Goal: Task Accomplishment & Management: Use online tool/utility

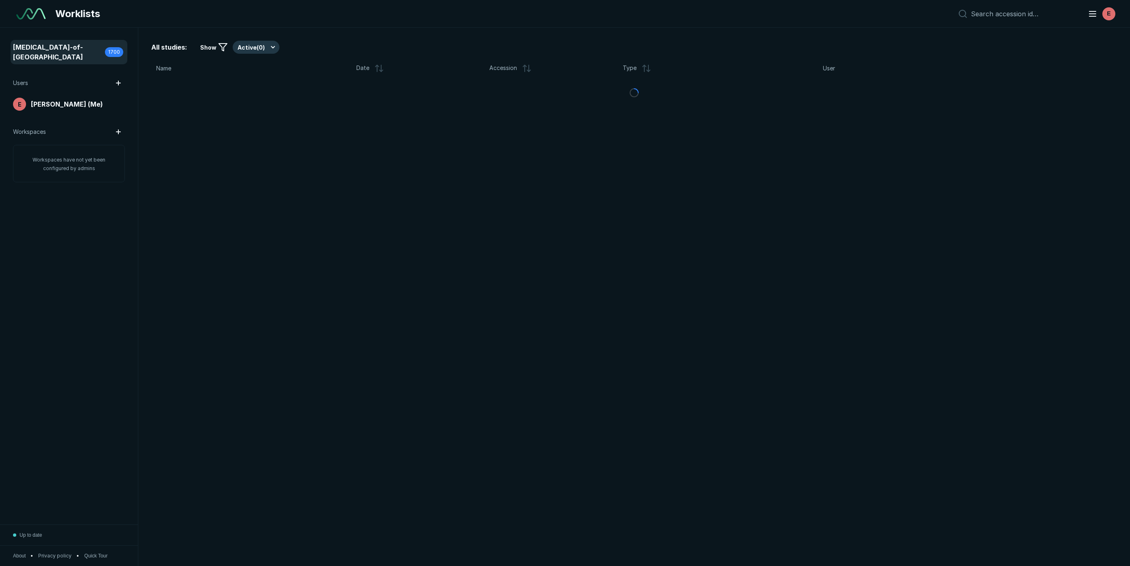
scroll to position [3319, 5389]
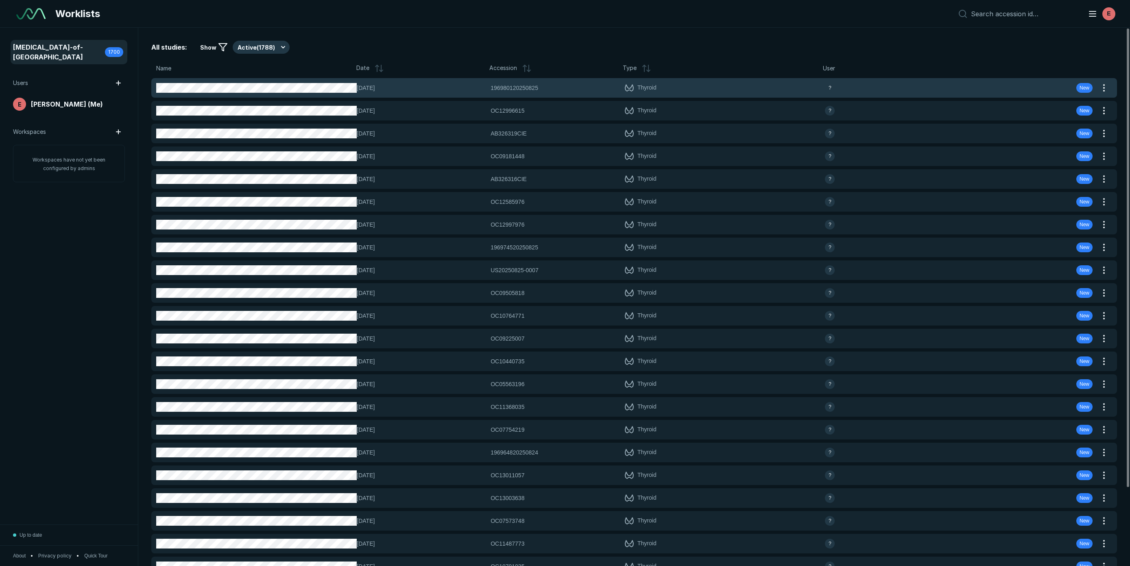
click at [521, 90] on span "196980120250825" at bounding box center [514, 87] width 48 height 9
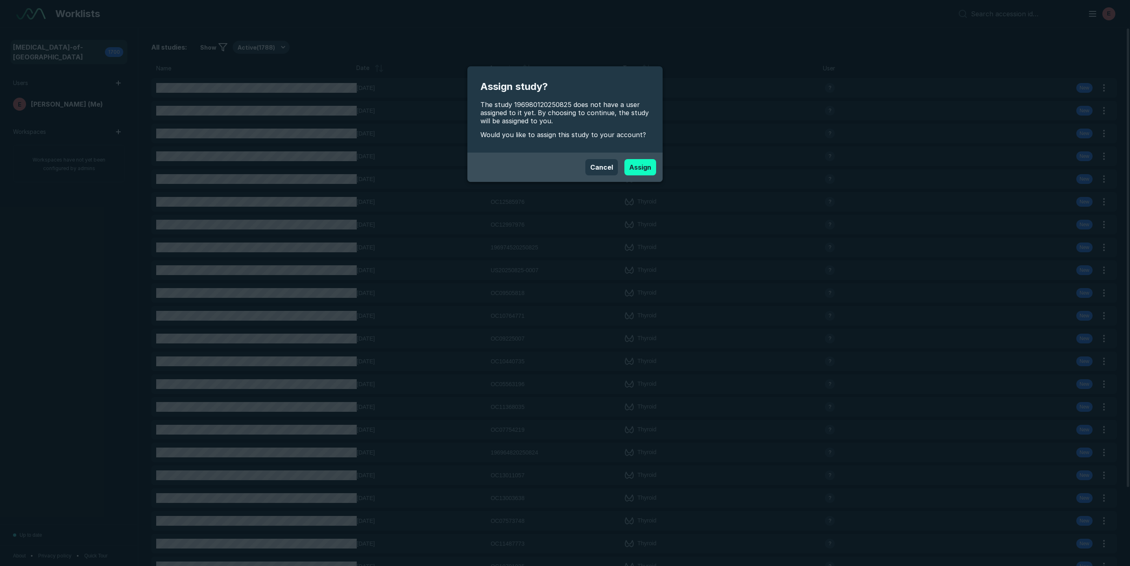
click at [634, 166] on button "Assign" at bounding box center [640, 167] width 32 height 16
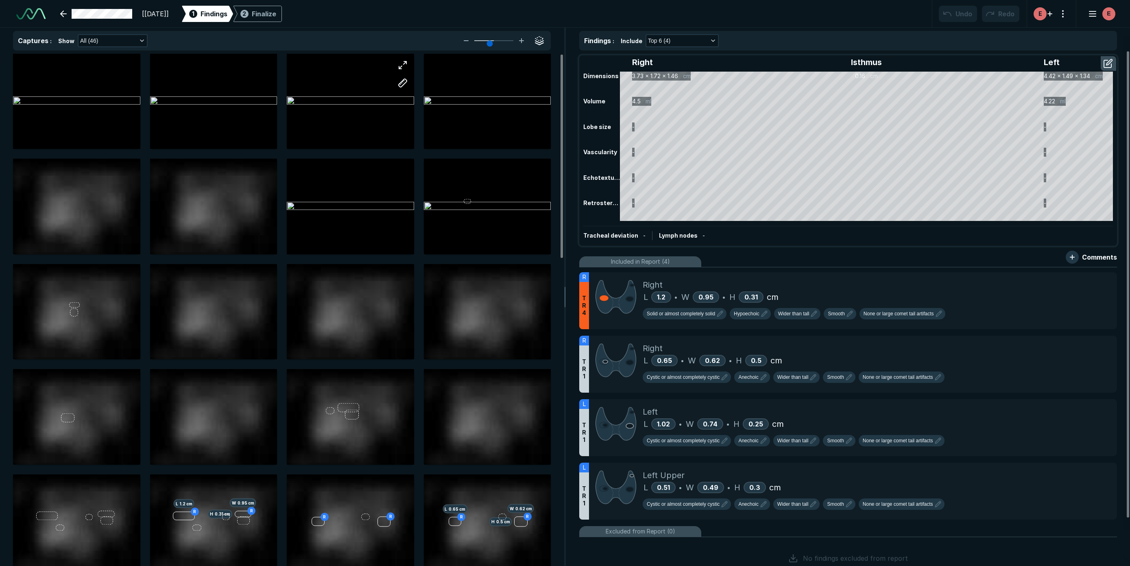
scroll to position [1877, 3457]
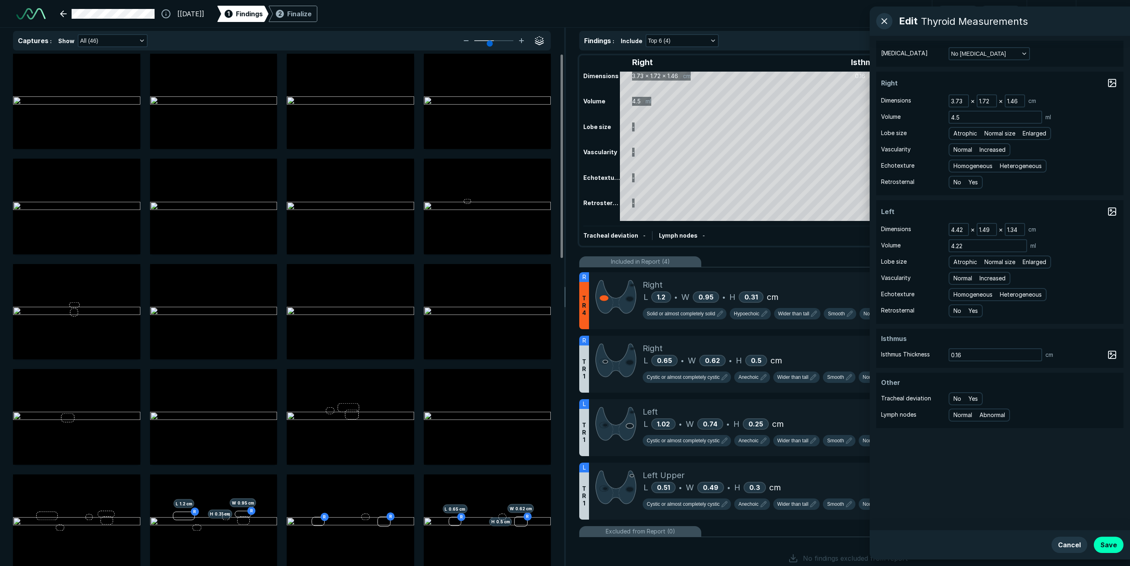
drag, startPoint x: 1104, startPoint y: 538, endPoint x: 1091, endPoint y: 534, distance: 14.7
click at [1104, 538] on button "Save" at bounding box center [1108, 544] width 30 height 16
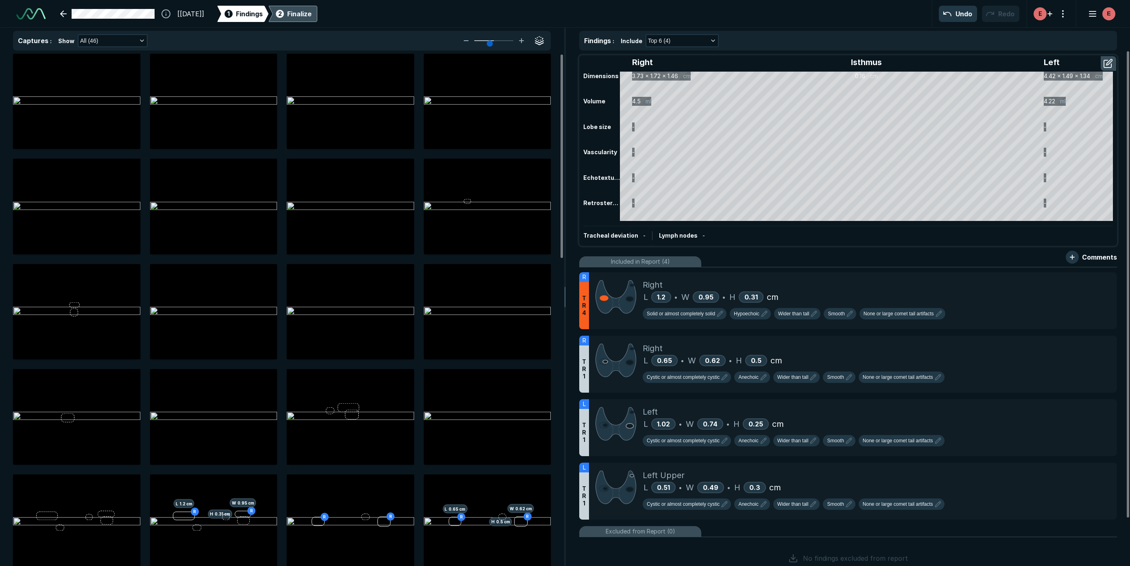
click at [309, 10] on div "Finalize" at bounding box center [299, 14] width 24 height 10
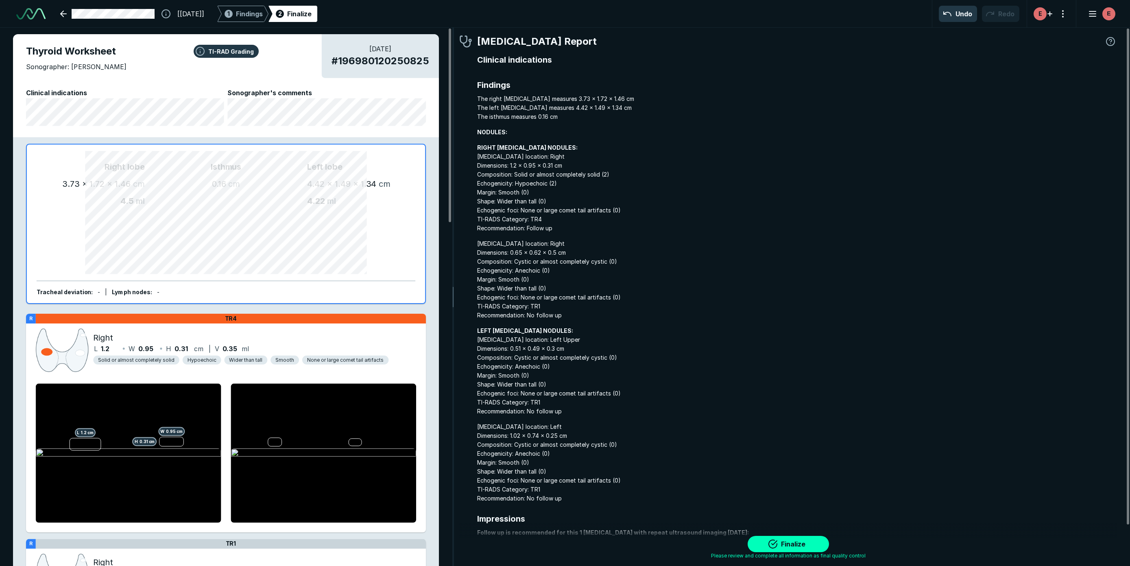
scroll to position [3419, 4004]
click at [784, 540] on button "Finalize" at bounding box center [787, 544] width 81 height 16
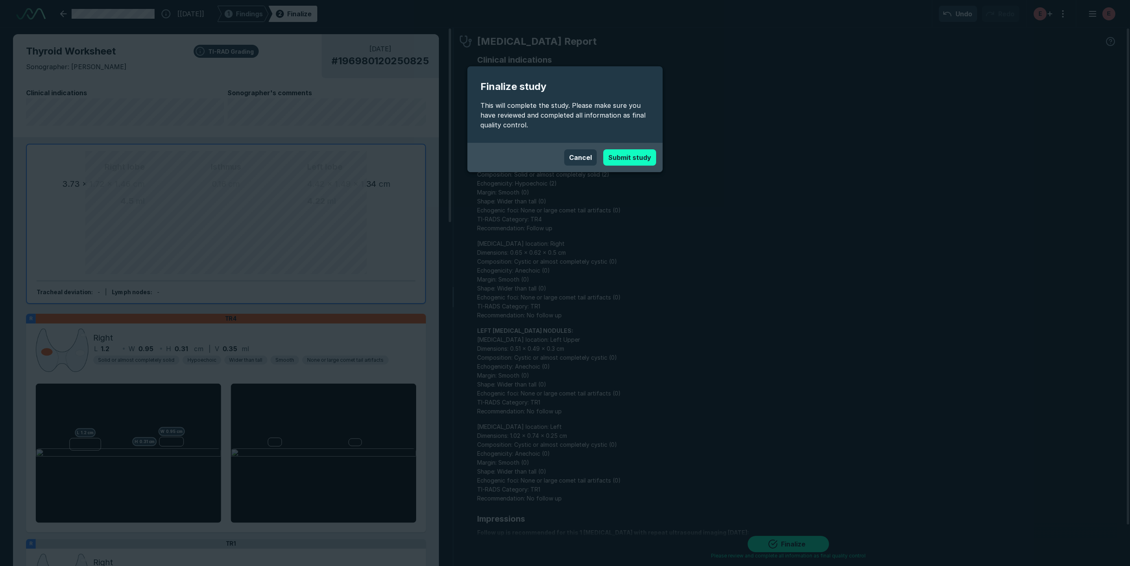
click at [629, 159] on button "Submit study" at bounding box center [629, 157] width 53 height 16
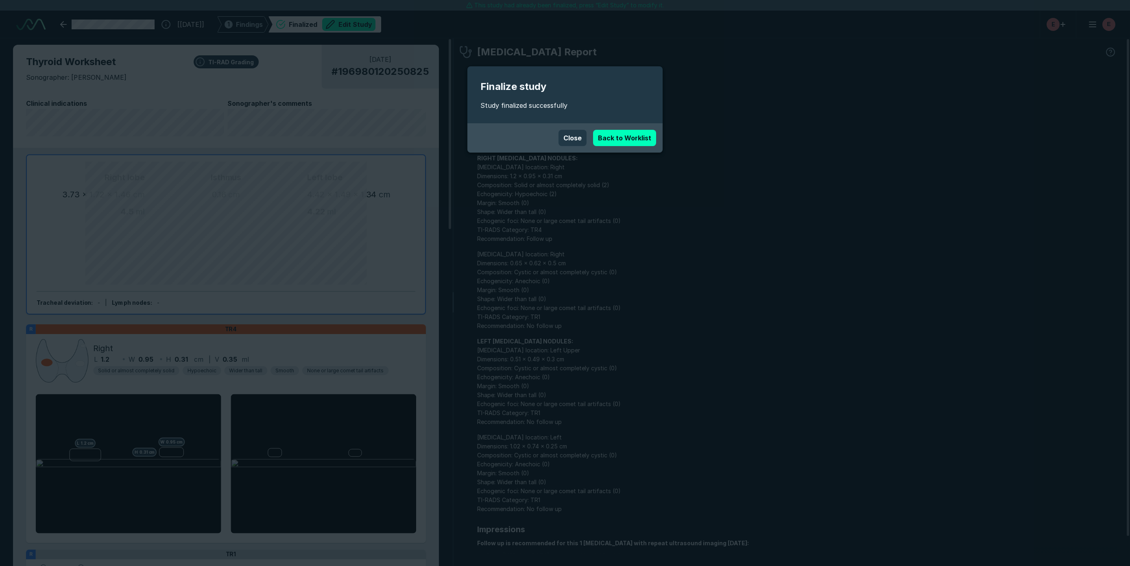
scroll to position [3336, 2961]
click at [569, 141] on button "Close" at bounding box center [572, 138] width 28 height 16
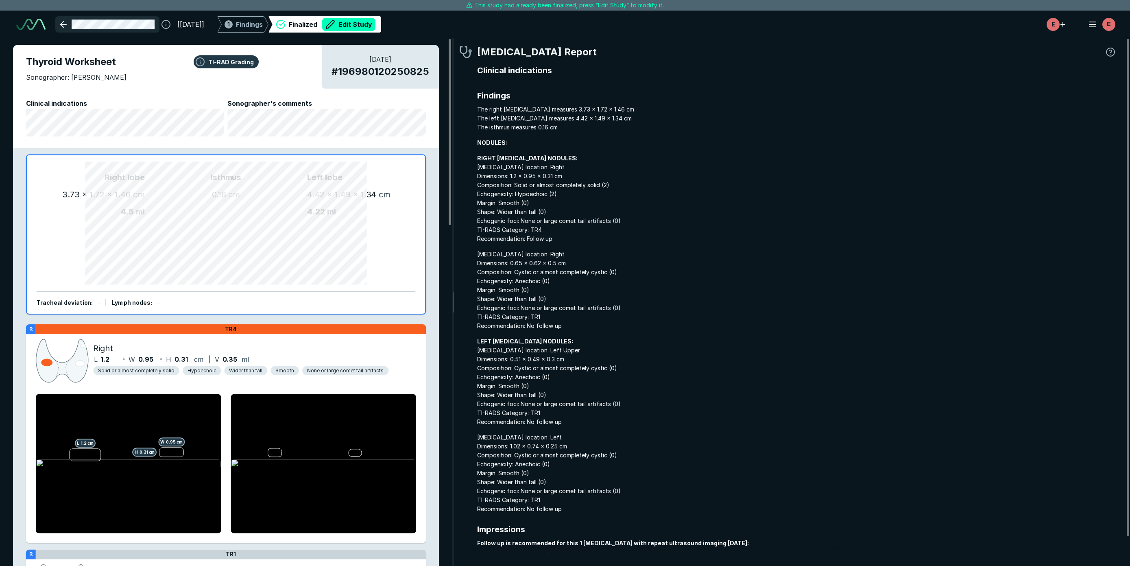
click at [61, 24] on link at bounding box center [107, 24] width 104 height 16
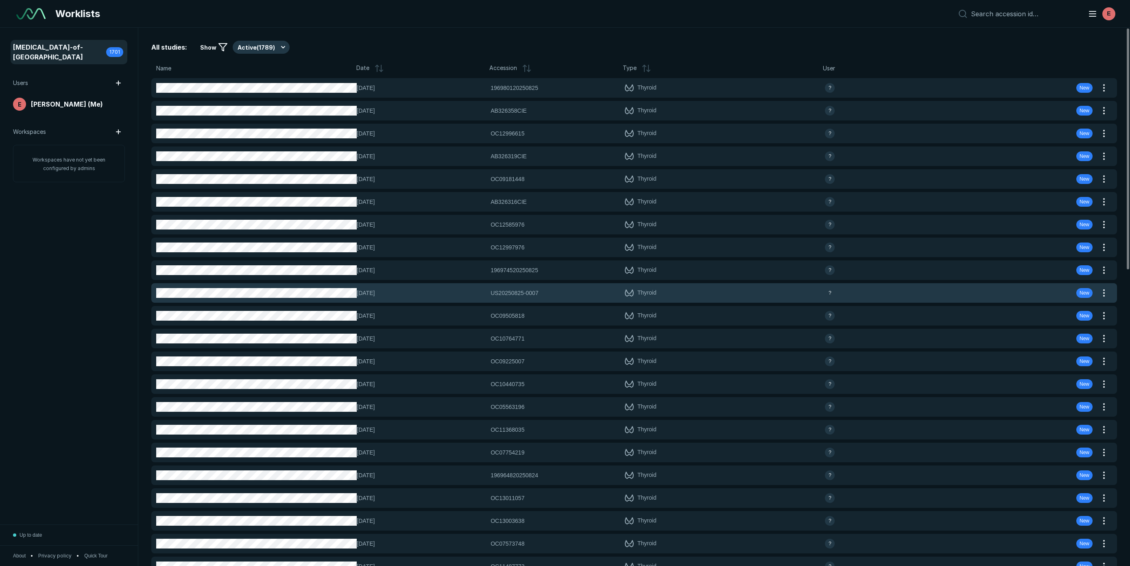
click at [534, 293] on span "US20250825-0007" at bounding box center [514, 292] width 48 height 9
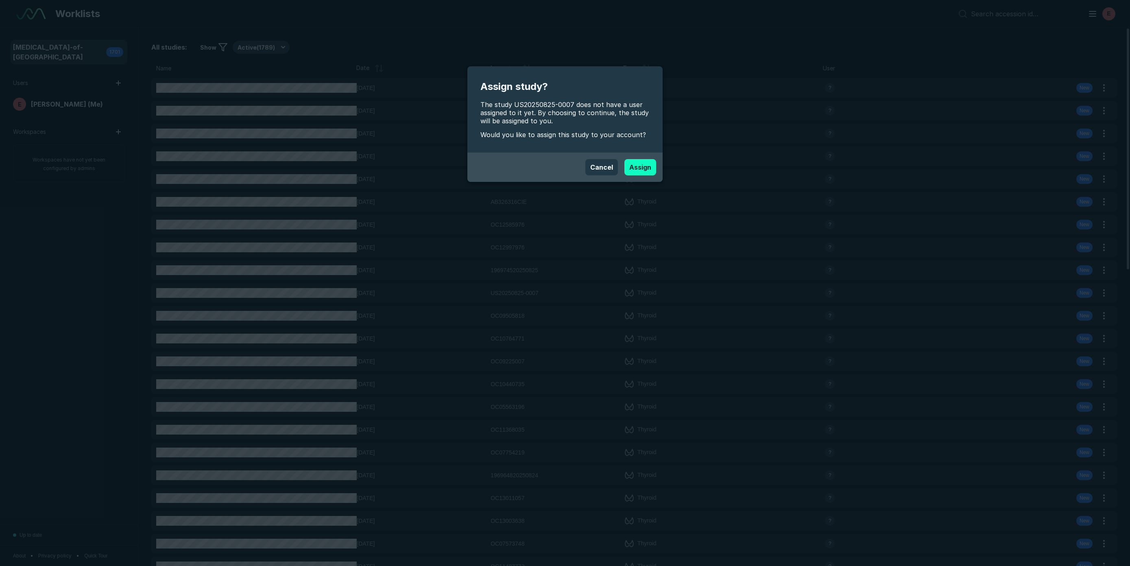
click at [636, 161] on button "Assign" at bounding box center [640, 167] width 32 height 16
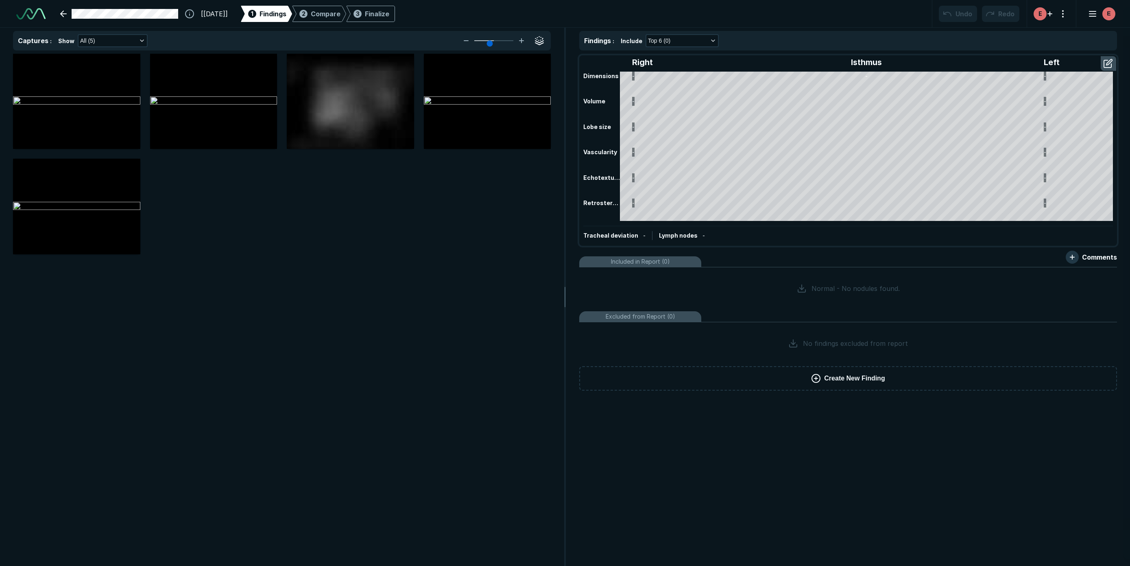
scroll to position [1877, 3457]
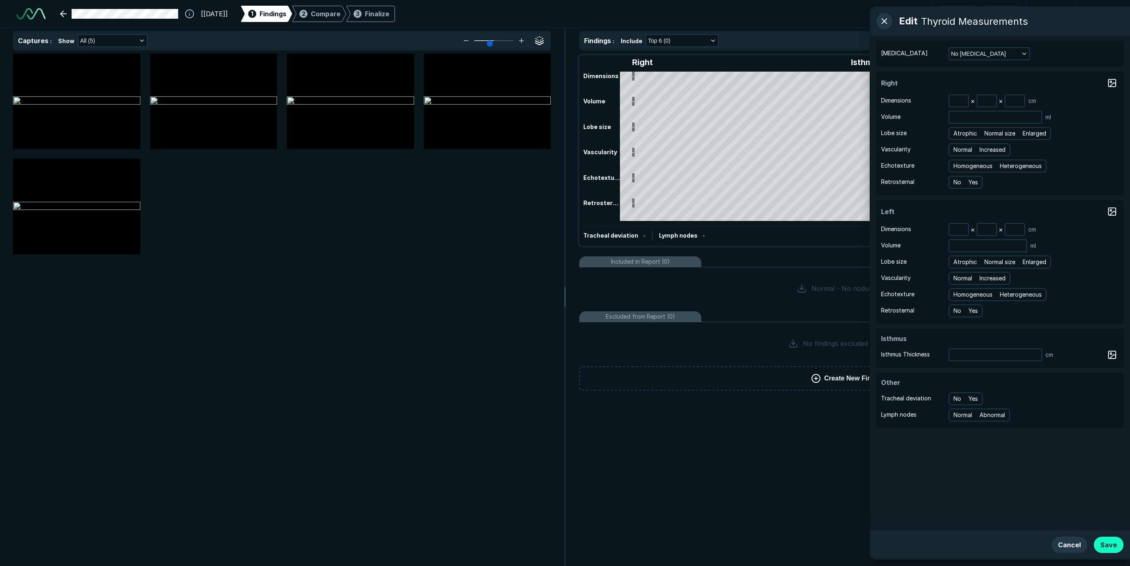
click at [1100, 542] on button "Save" at bounding box center [1108, 544] width 30 height 16
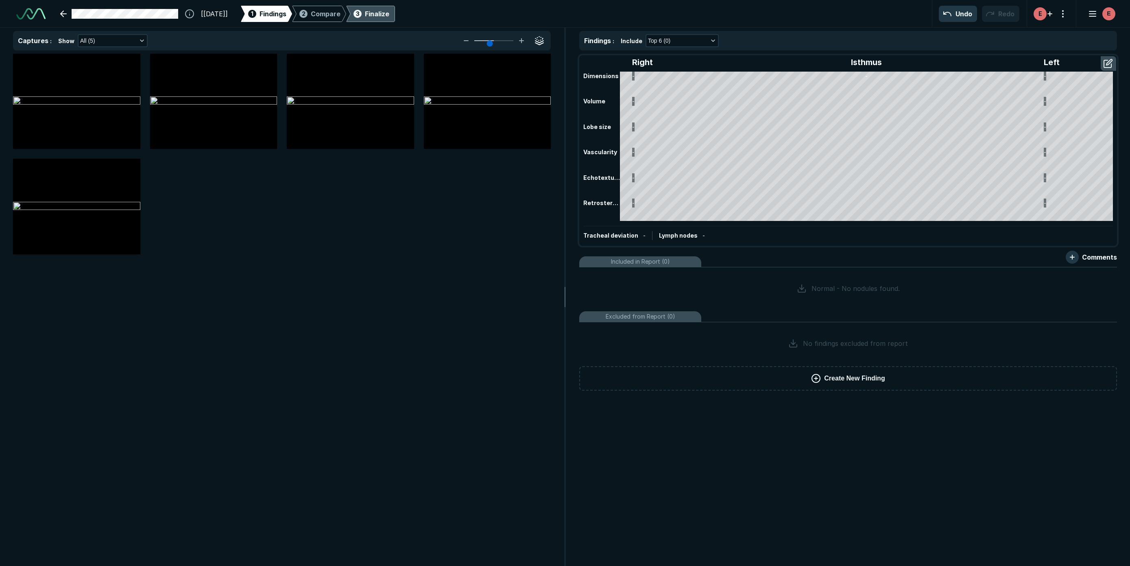
click at [384, 13] on div "3 Finalize" at bounding box center [370, 14] width 37 height 16
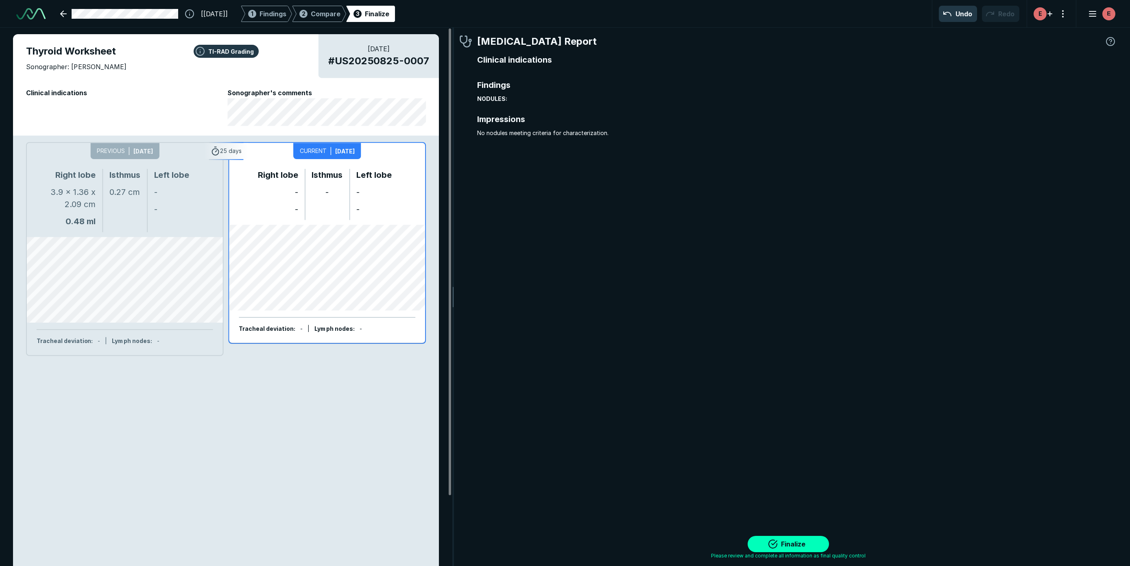
scroll to position [3419, 4004]
click at [801, 543] on button "Finalize" at bounding box center [787, 544] width 81 height 16
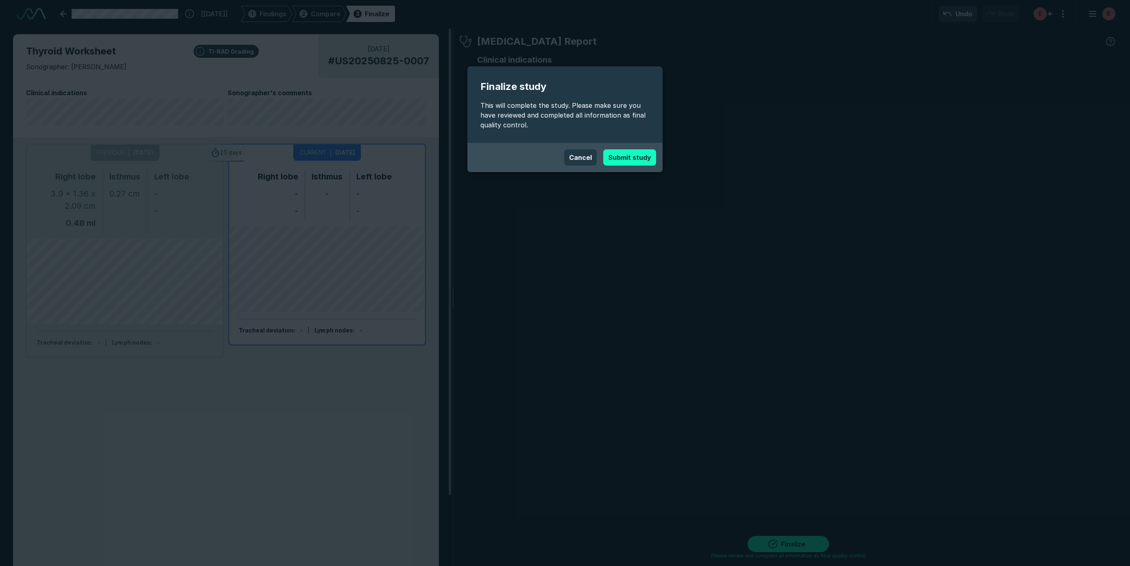
click at [635, 159] on button "Submit study" at bounding box center [629, 157] width 53 height 16
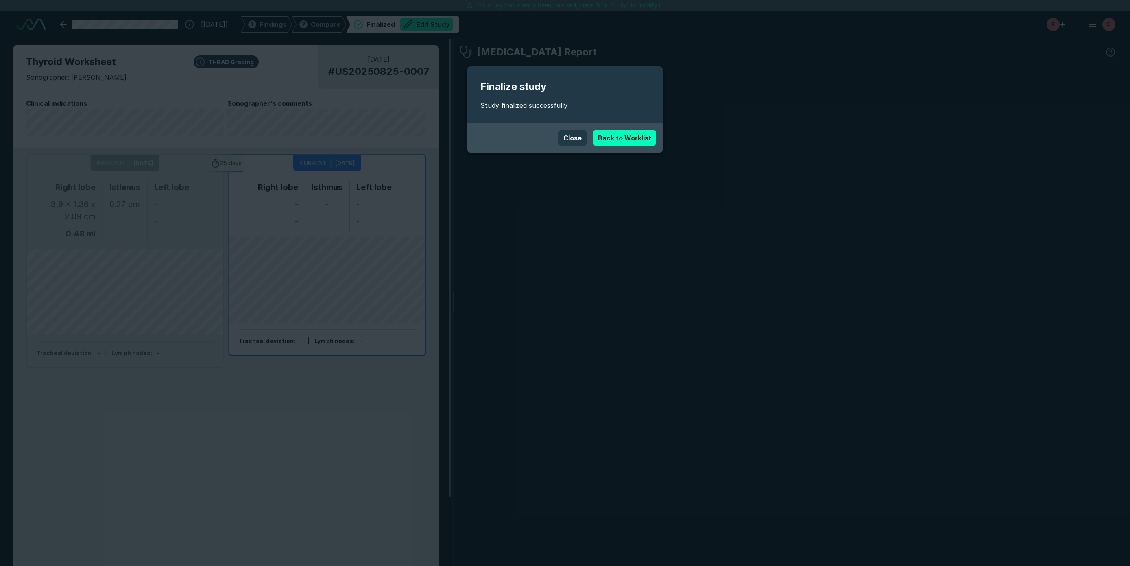
scroll to position [3372, 4004]
click at [613, 140] on link "Back to Worklist" at bounding box center [624, 138] width 63 height 16
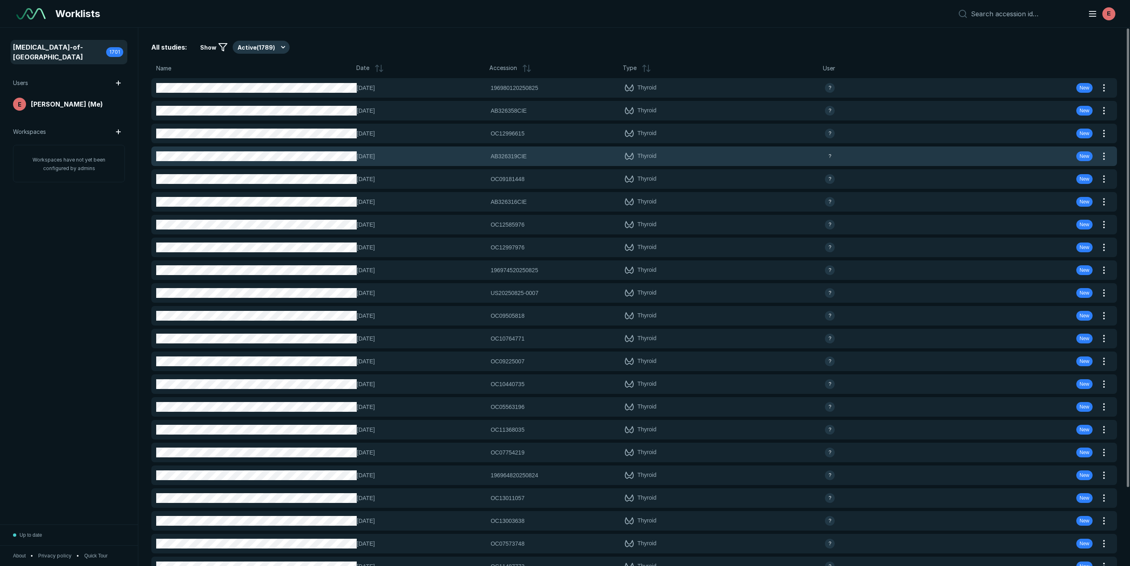
scroll to position [3319, 5389]
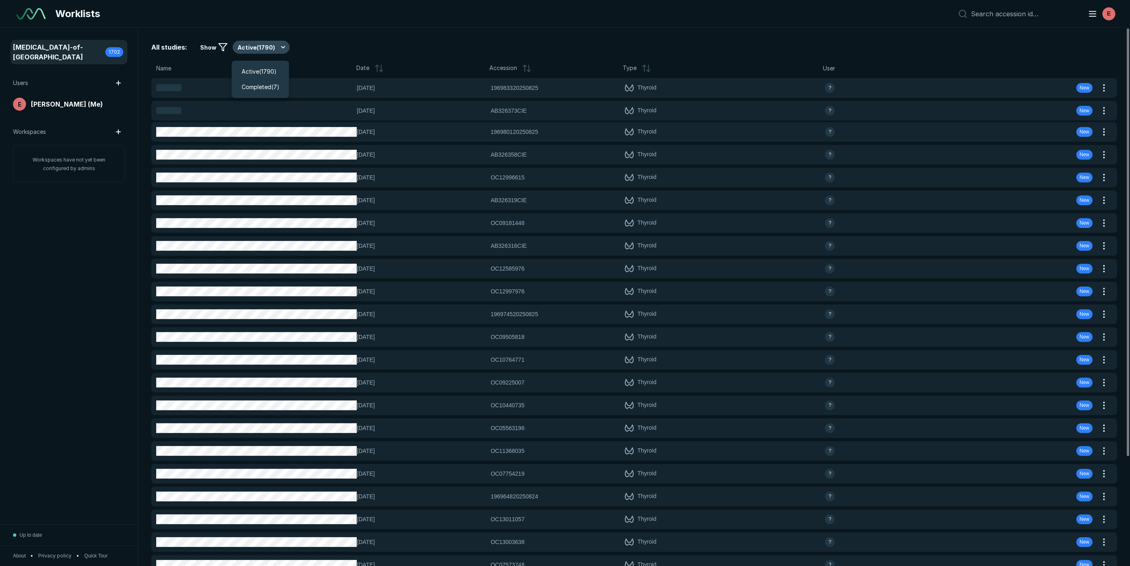
click at [259, 47] on button "Active ( 1790 )" at bounding box center [261, 47] width 57 height 13
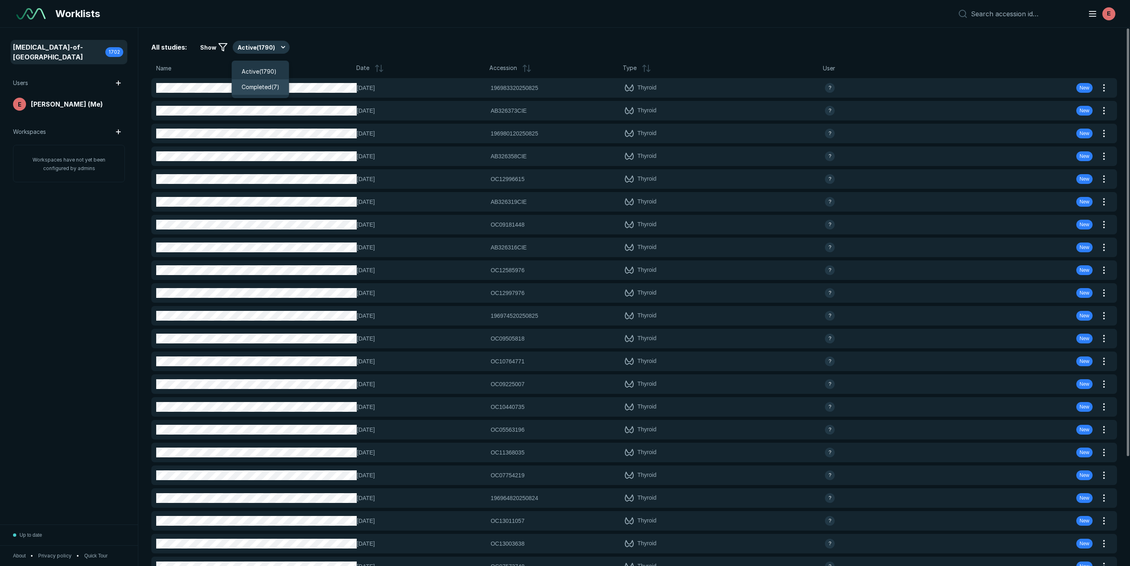
click at [254, 91] on span "Completed ( 7 )" at bounding box center [261, 87] width 38 height 9
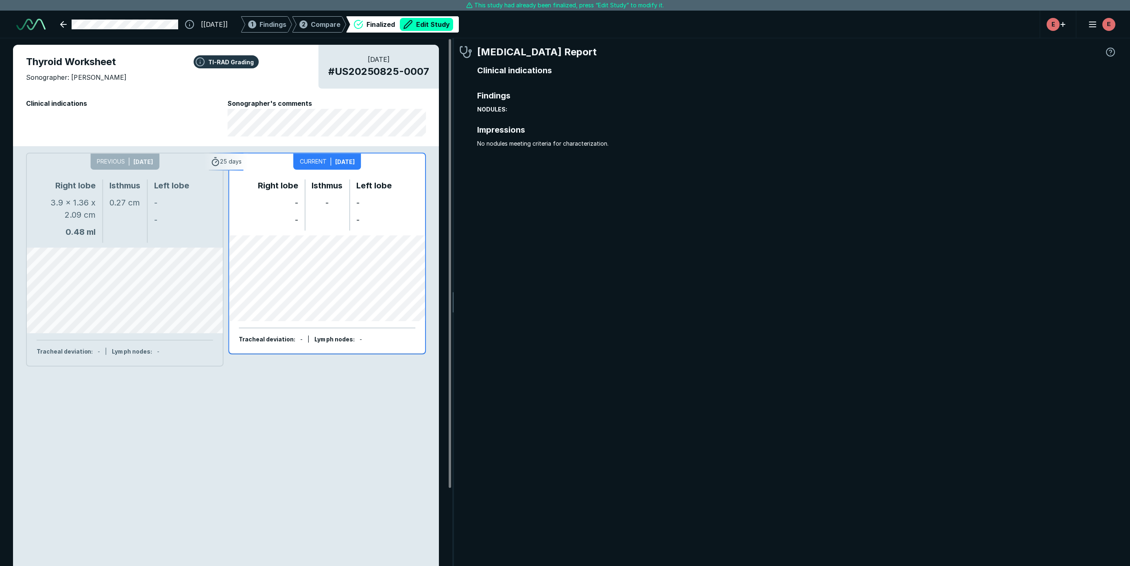
scroll to position [3372, 4004]
click at [452, 26] on button "Edit Study" at bounding box center [426, 24] width 53 height 13
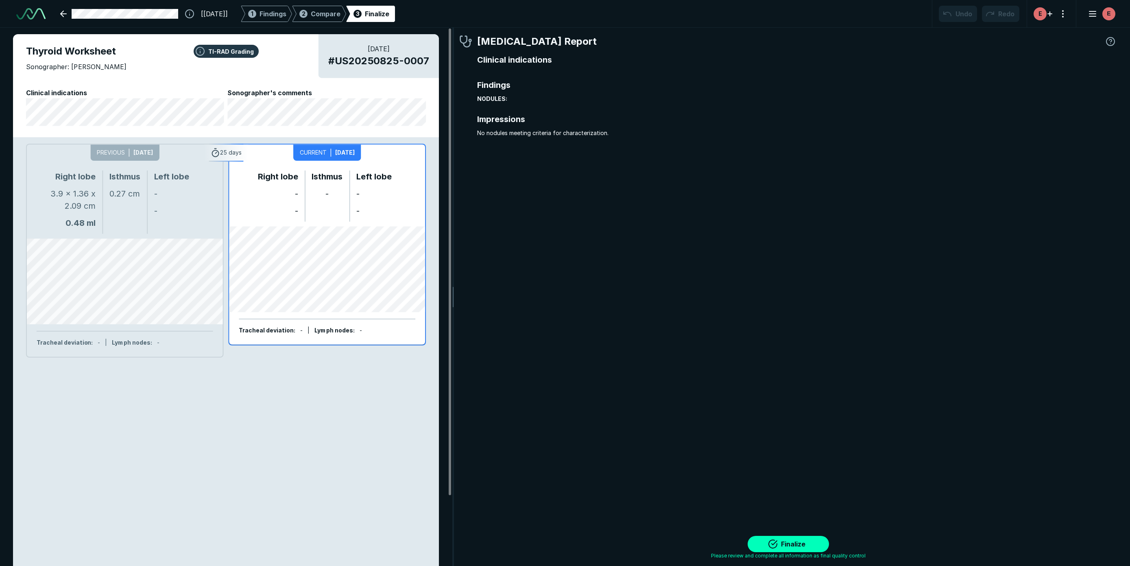
scroll to position [3449, 6129]
click at [776, 543] on button "Finalize" at bounding box center [787, 544] width 81 height 16
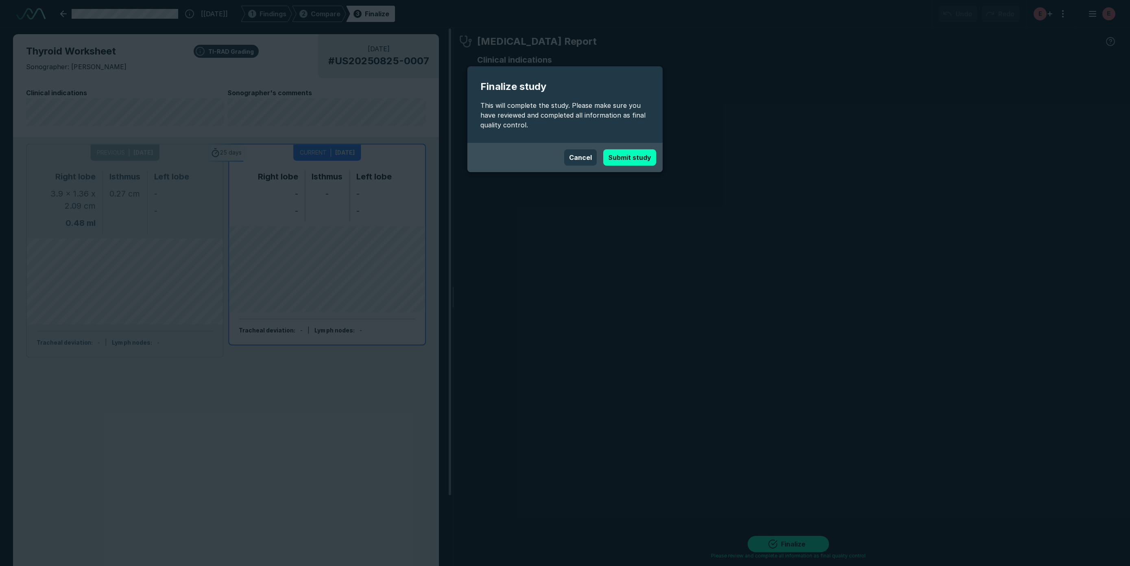
click at [627, 162] on button "Submit study" at bounding box center [629, 157] width 53 height 16
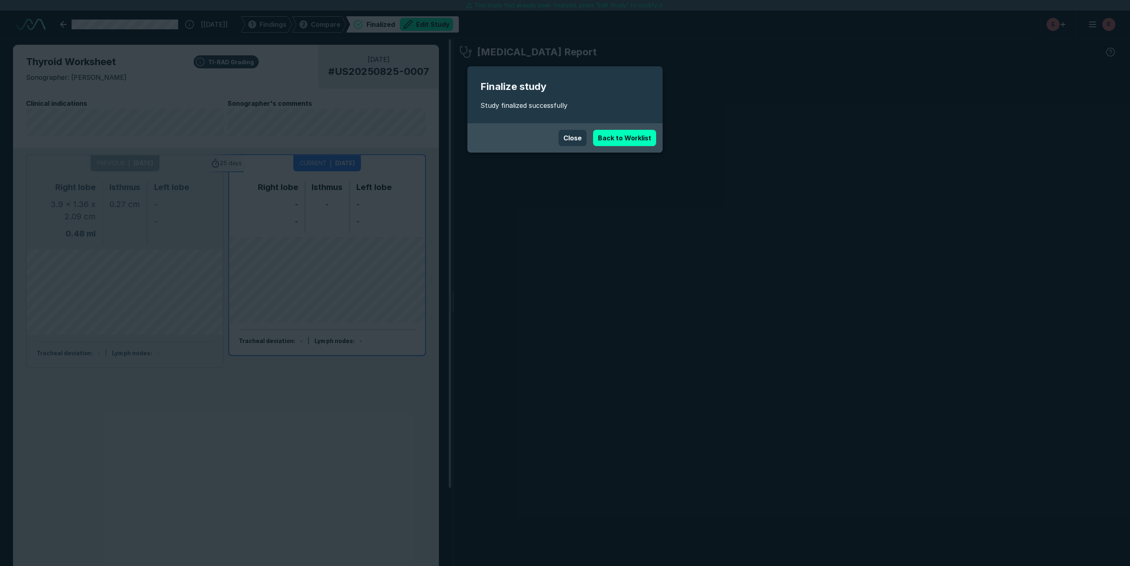
scroll to position [3336, 2961]
click at [579, 135] on button "Close" at bounding box center [572, 138] width 28 height 16
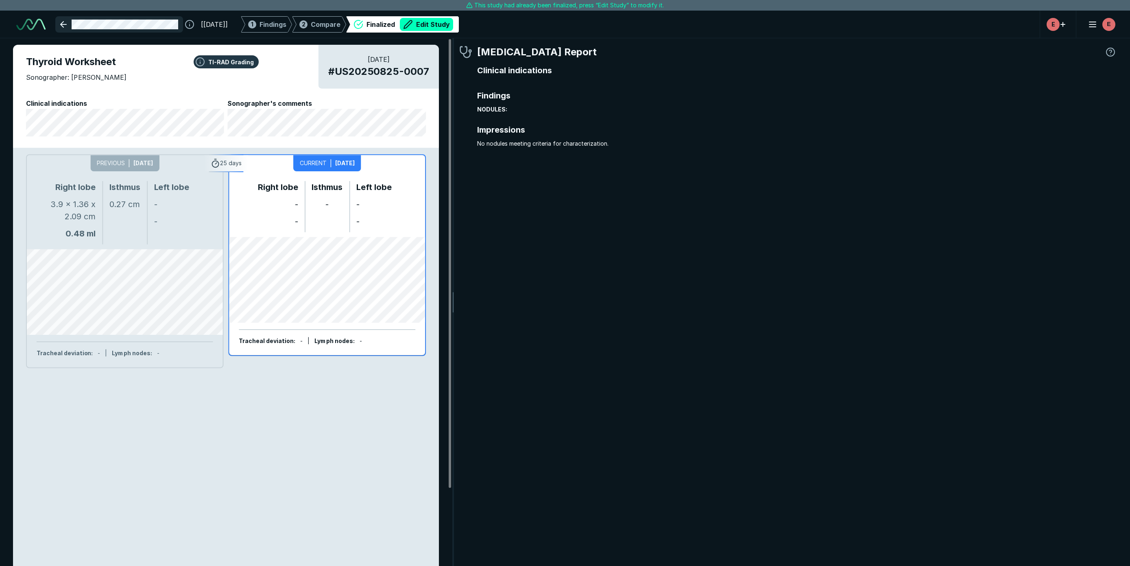
click at [61, 22] on link at bounding box center [119, 24] width 128 height 16
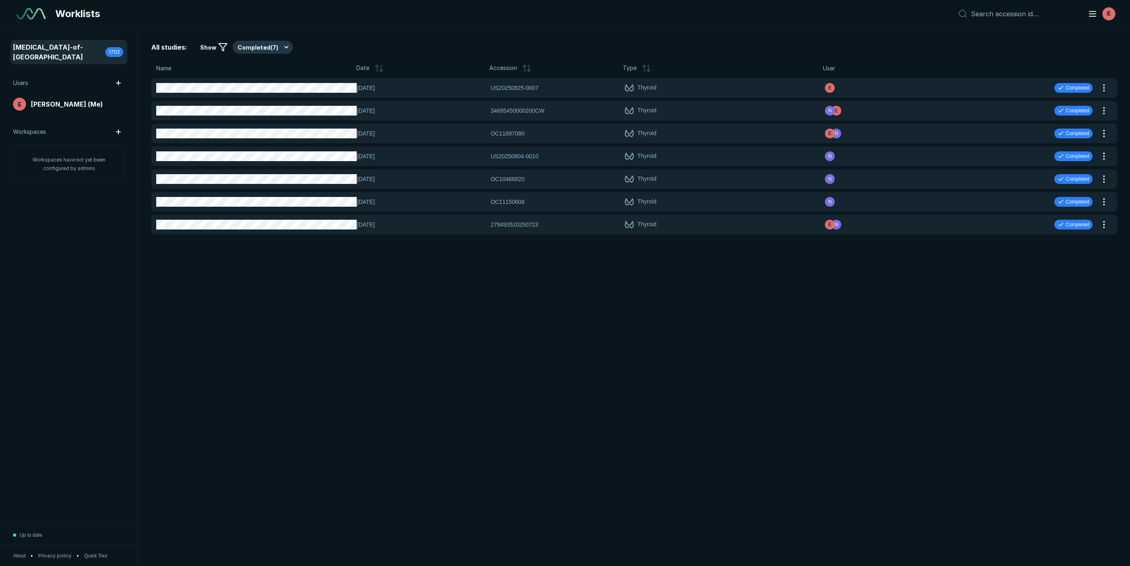
scroll to position [3319, 5389]
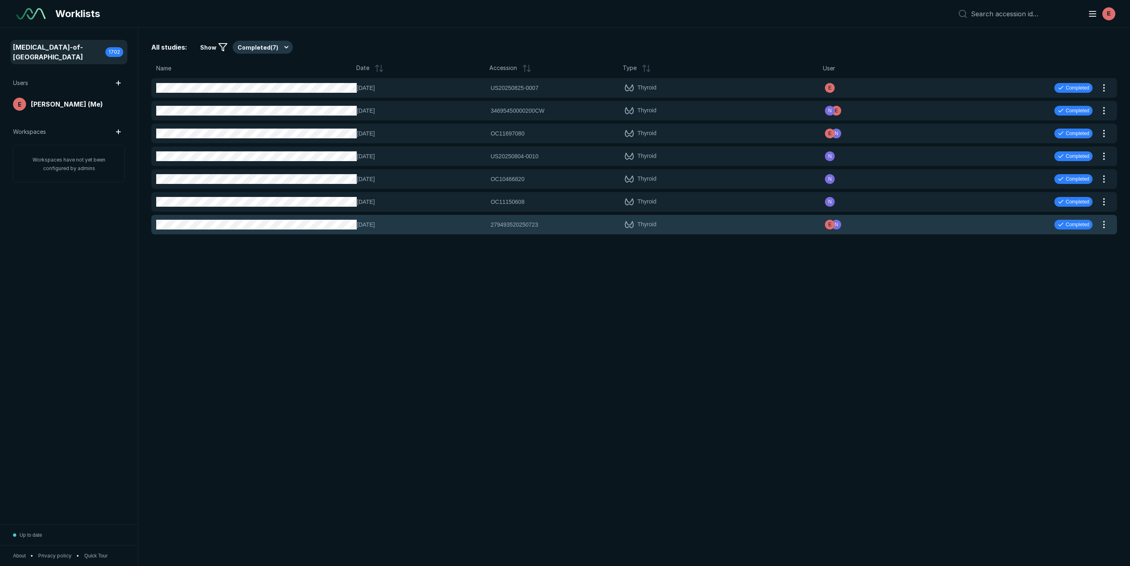
click at [412, 221] on span "[DATE]" at bounding box center [421, 224] width 129 height 9
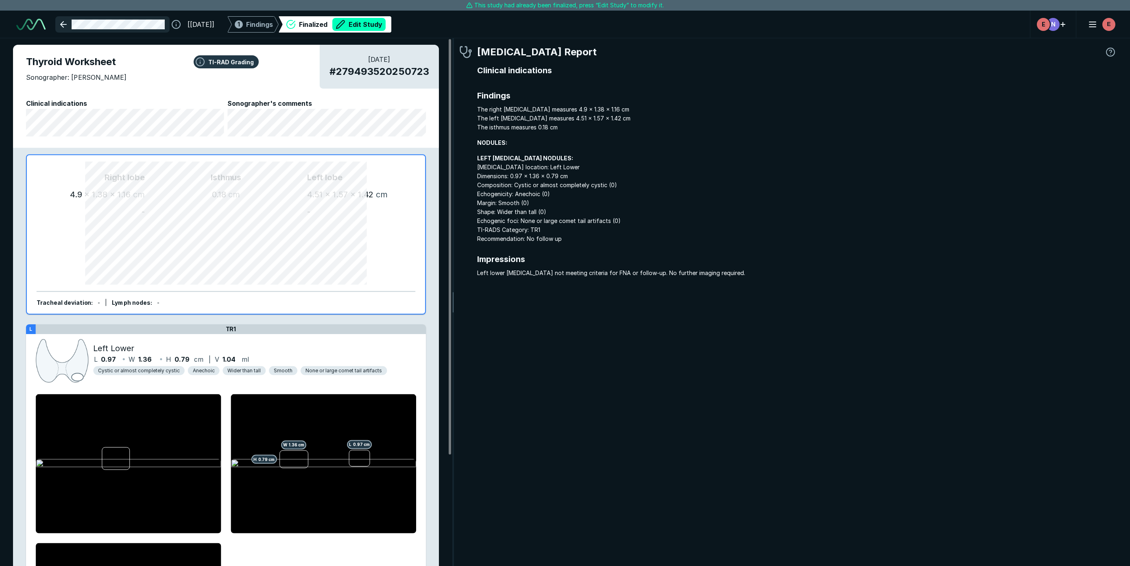
click at [57, 24] on link at bounding box center [112, 24] width 114 height 16
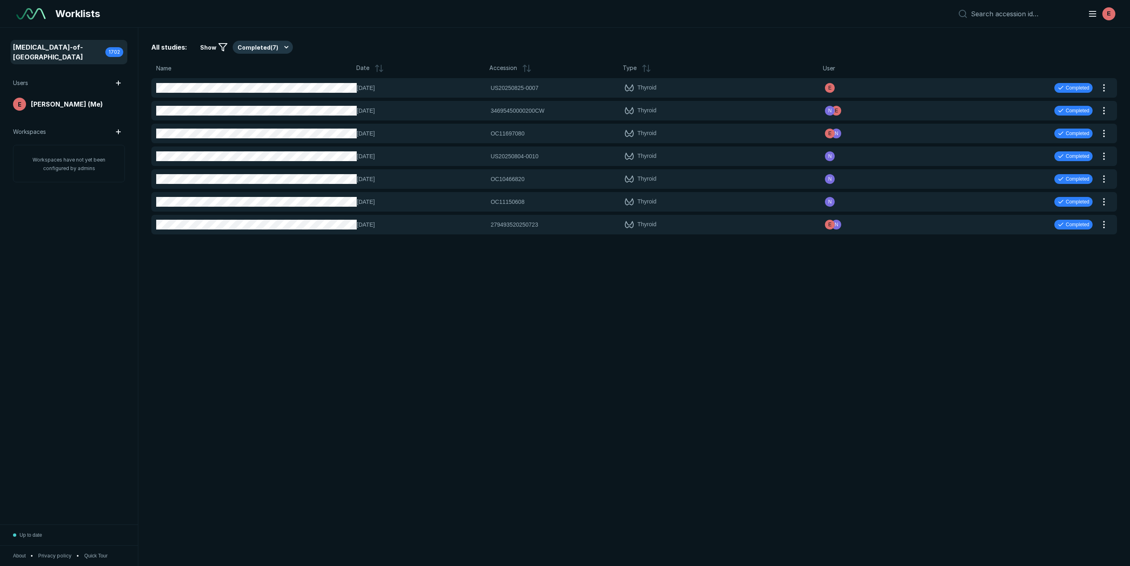
scroll to position [3319, 5389]
click at [254, 50] on button "Completed ( 7 )" at bounding box center [263, 47] width 60 height 13
click at [255, 69] on span "Active ( 1790 )" at bounding box center [259, 71] width 35 height 9
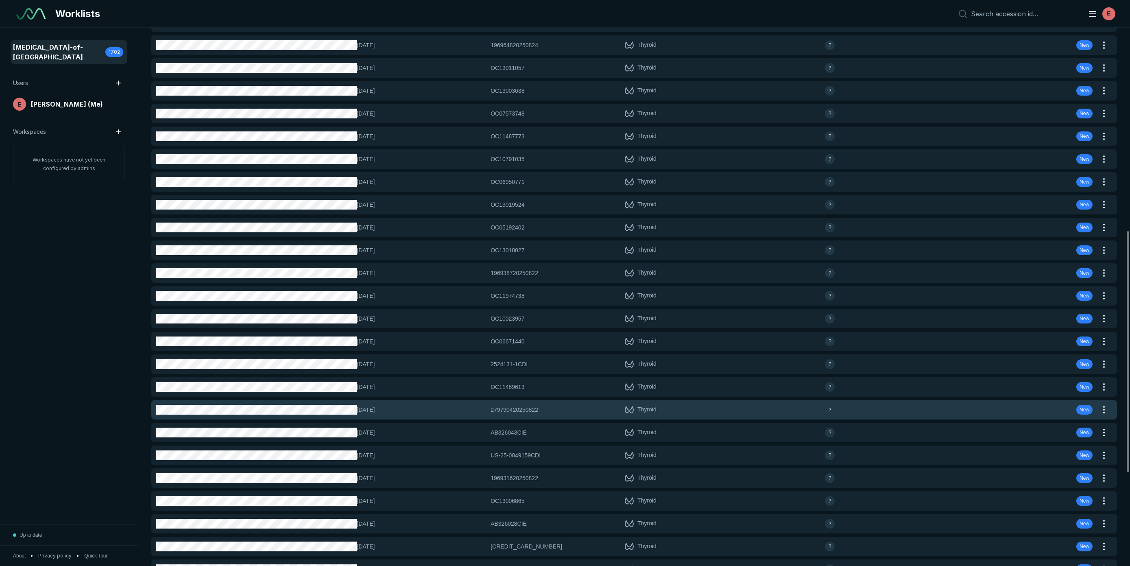
scroll to position [453, 0]
click at [495, 412] on span "279790420250822" at bounding box center [514, 409] width 48 height 9
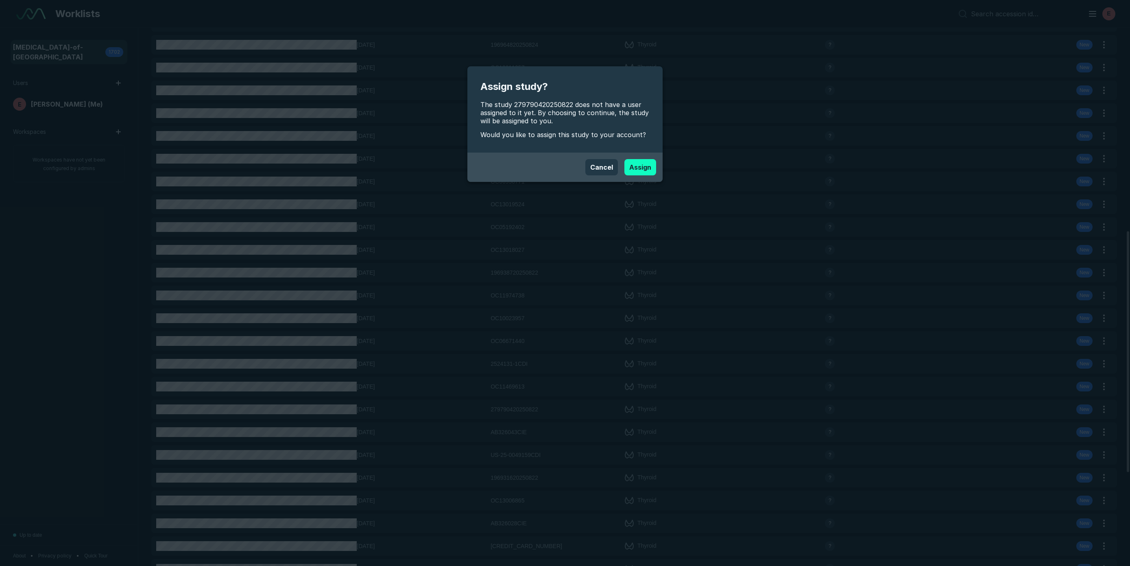
click at [624, 166] on div "Cancel Assign" at bounding box center [565, 167] width 182 height 16
click at [632, 166] on button "Assign" at bounding box center [640, 167] width 32 height 16
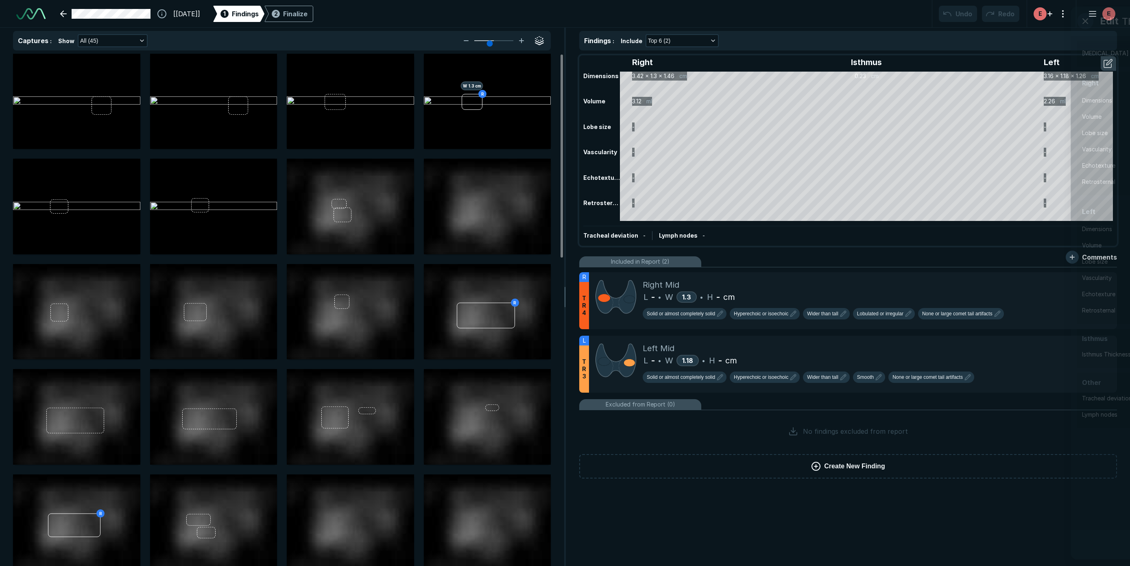
scroll to position [1877, 3457]
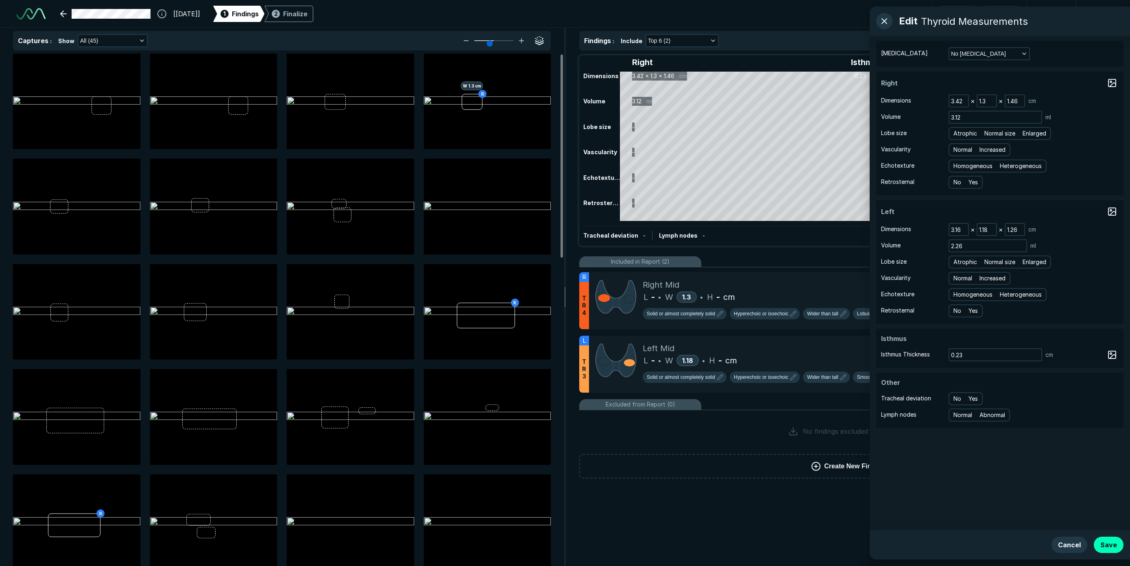
drag, startPoint x: 1104, startPoint y: 543, endPoint x: 1091, endPoint y: 532, distance: 17.7
click at [1104, 543] on button "Save" at bounding box center [1108, 544] width 30 height 16
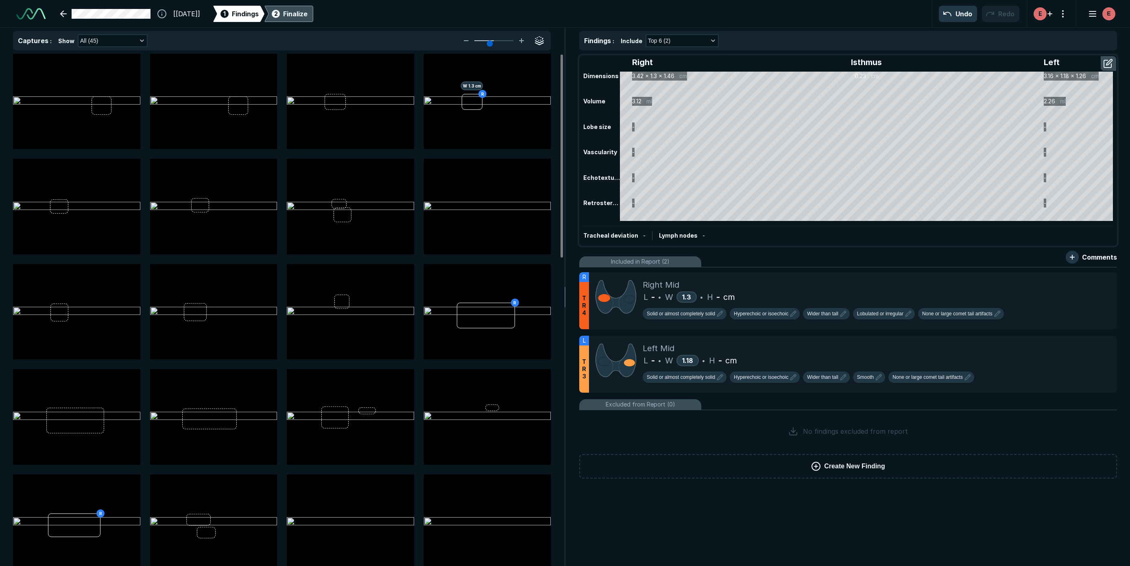
click at [307, 14] on div "Finalize" at bounding box center [295, 14] width 24 height 10
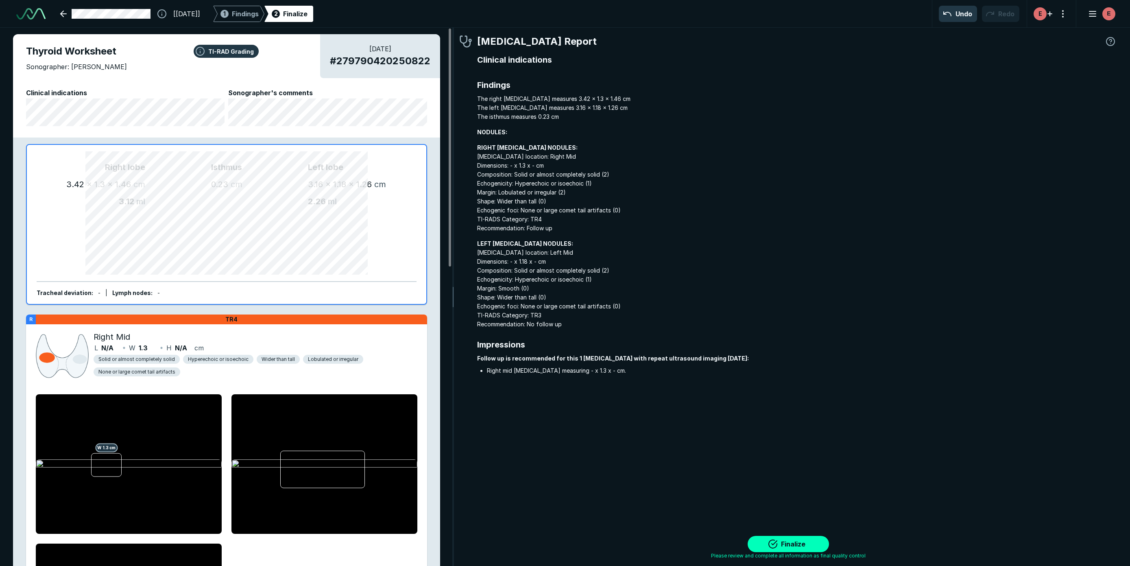
scroll to position [3419, 4004]
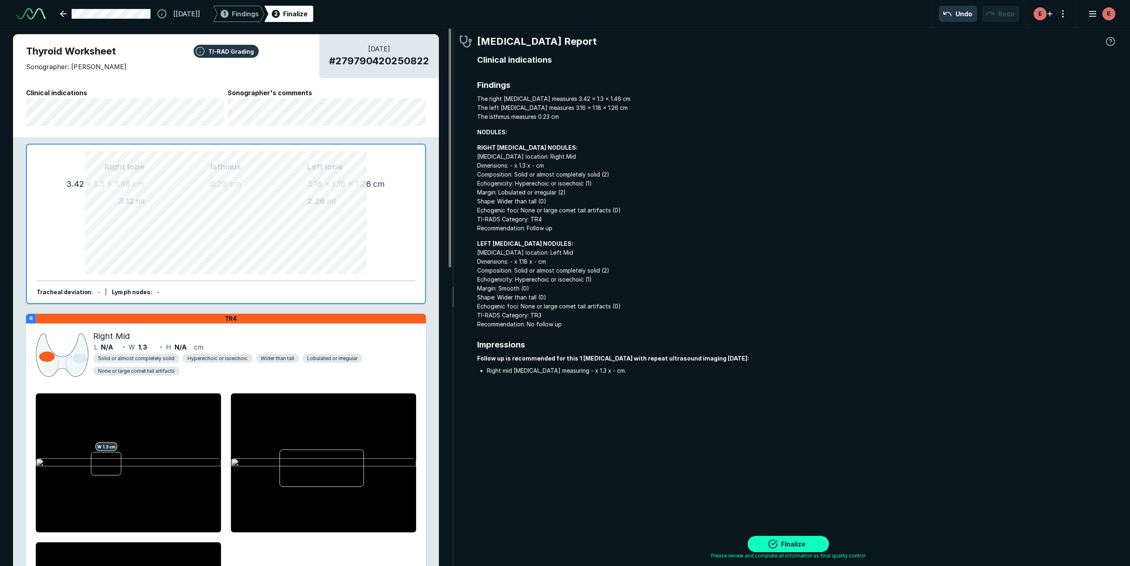
click at [783, 544] on button "Finalize" at bounding box center [787, 544] width 81 height 16
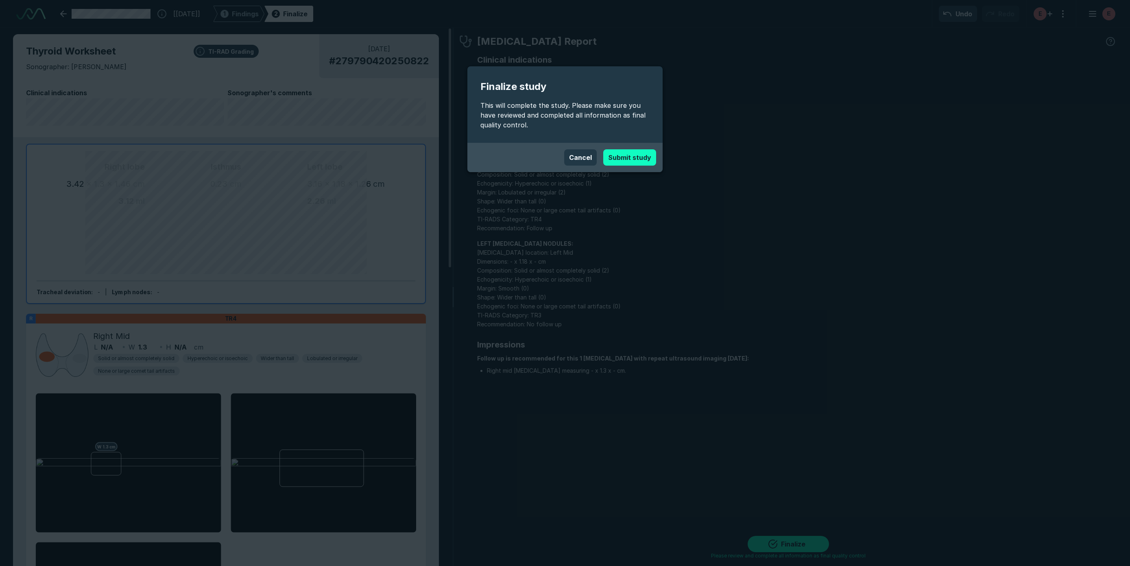
click at [621, 157] on button "Submit study" at bounding box center [629, 157] width 53 height 16
